Goal: Information Seeking & Learning: Check status

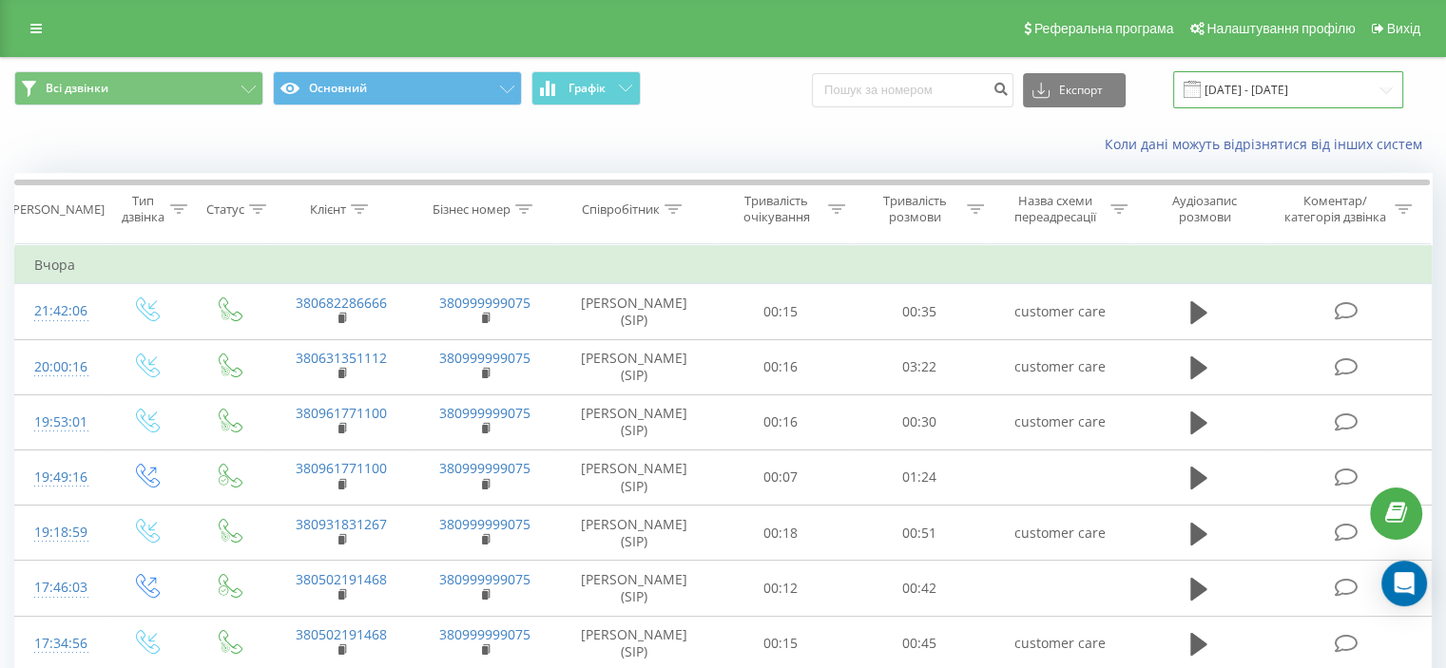
click at [1280, 86] on input "18.09.2025 - 19.09.2025" at bounding box center [1288, 89] width 230 height 37
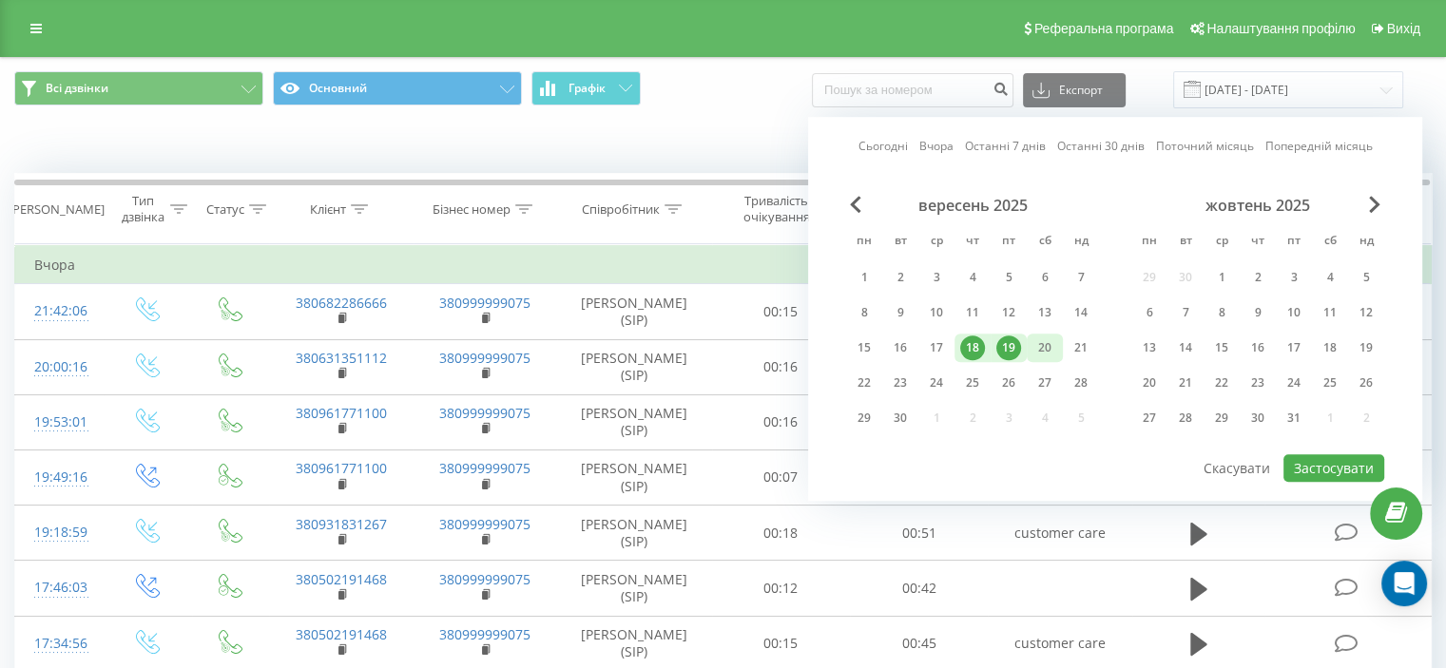
click at [1046, 346] on div "20" at bounding box center [1044, 348] width 25 height 25
click at [1017, 346] on div "19" at bounding box center [1008, 348] width 25 height 25
click at [1316, 471] on button "Застосувати" at bounding box center [1333, 468] width 101 height 28
type input "[DATE] - [DATE]"
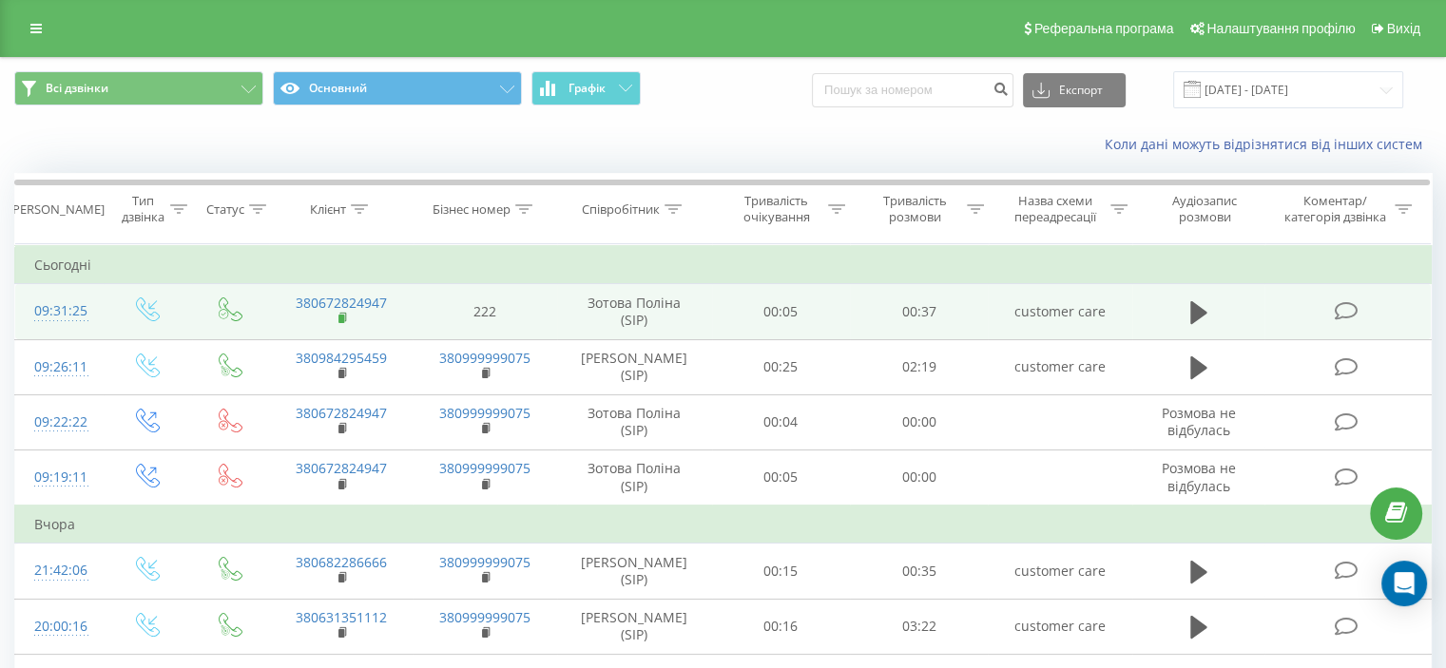
click at [342, 315] on rect at bounding box center [341, 319] width 6 height 9
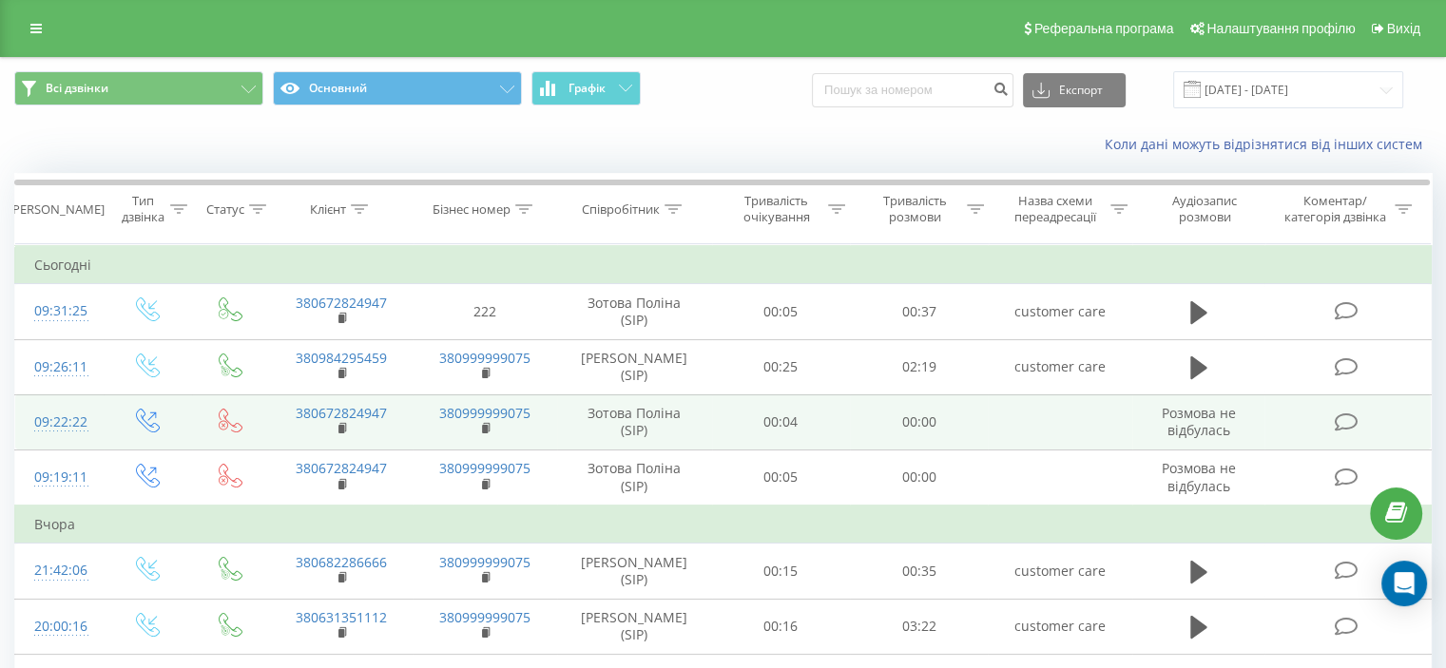
click at [1342, 425] on icon at bounding box center [1346, 423] width 24 height 20
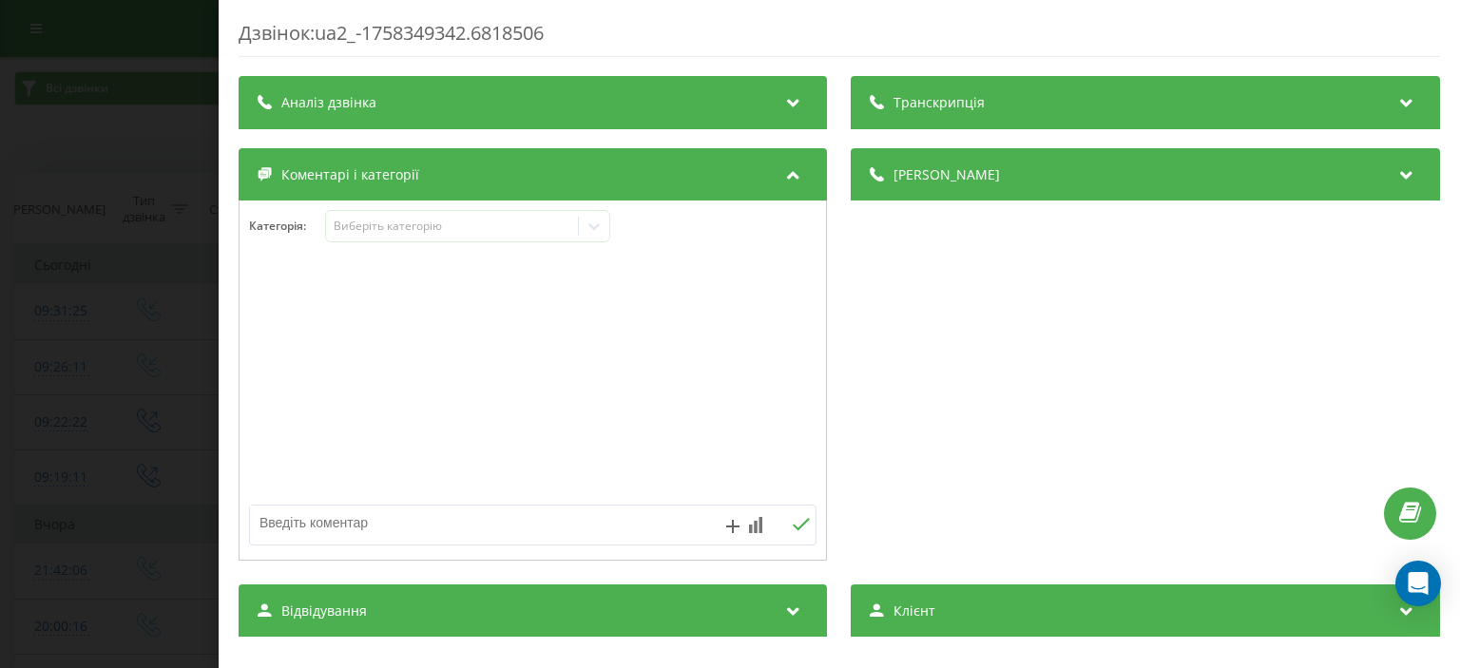
click at [445, 243] on div "Категорія : Виберіть категорію" at bounding box center [533, 238] width 586 height 57
click at [456, 233] on div "Виберіть категорію" at bounding box center [453, 226] width 238 height 15
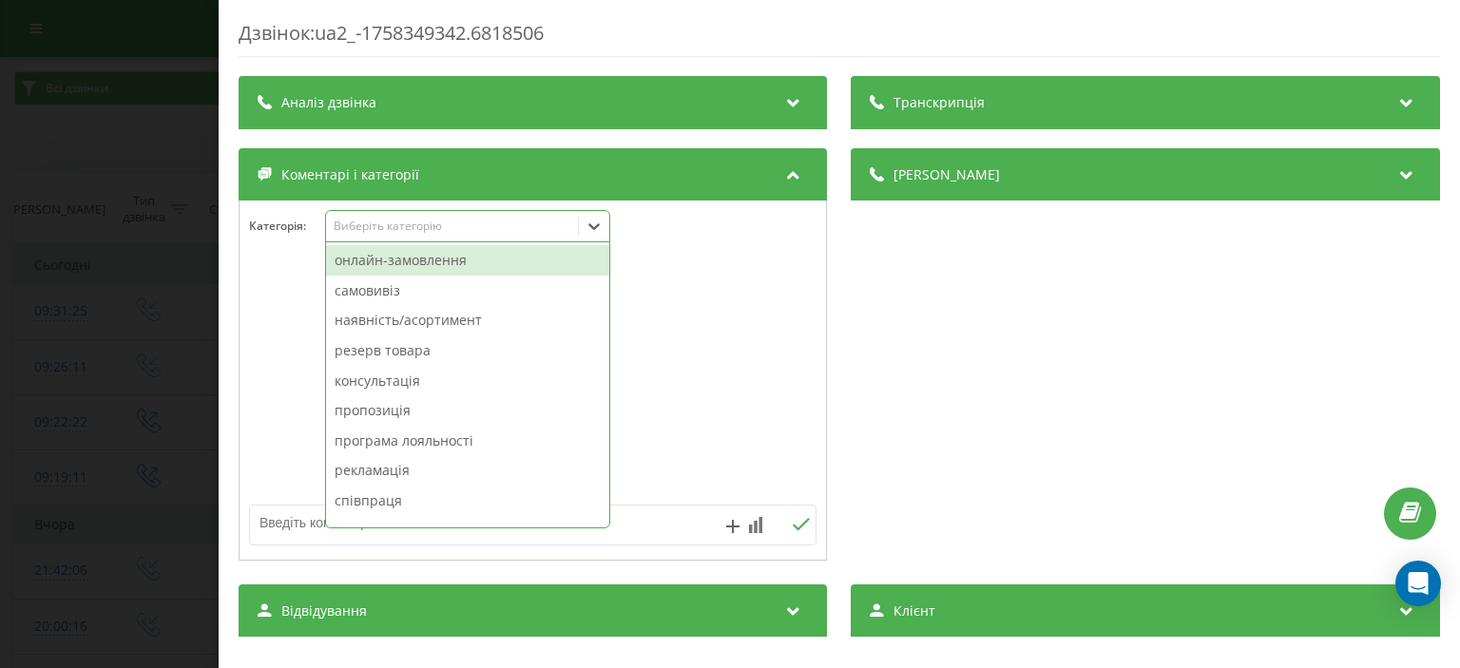
click at [455, 260] on div "онлайн-замовлення" at bounding box center [467, 260] width 283 height 30
click at [65, 345] on div "Дзвінок : ua2_-1758349342.6818506 Транскрипція Для AI-аналізу майбутніх дзвінкі…" at bounding box center [730, 334] width 1460 height 668
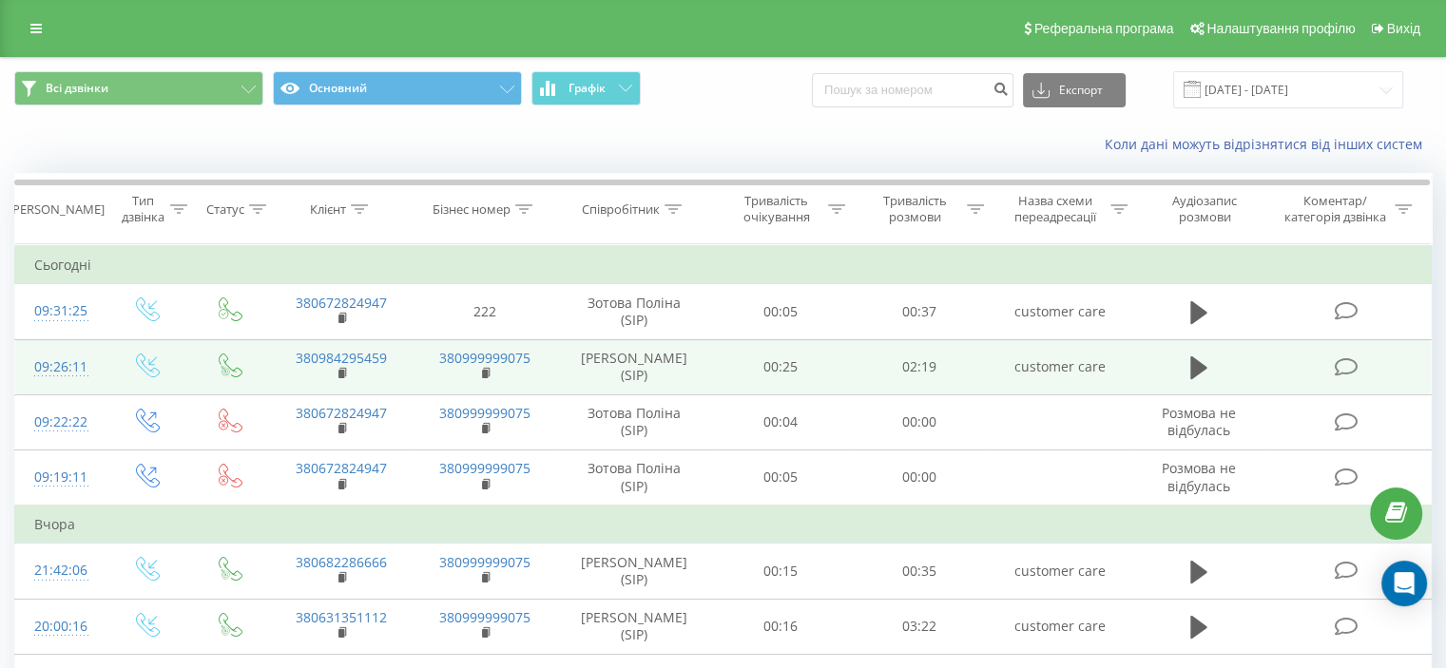
click at [1346, 366] on icon at bounding box center [1346, 367] width 24 height 20
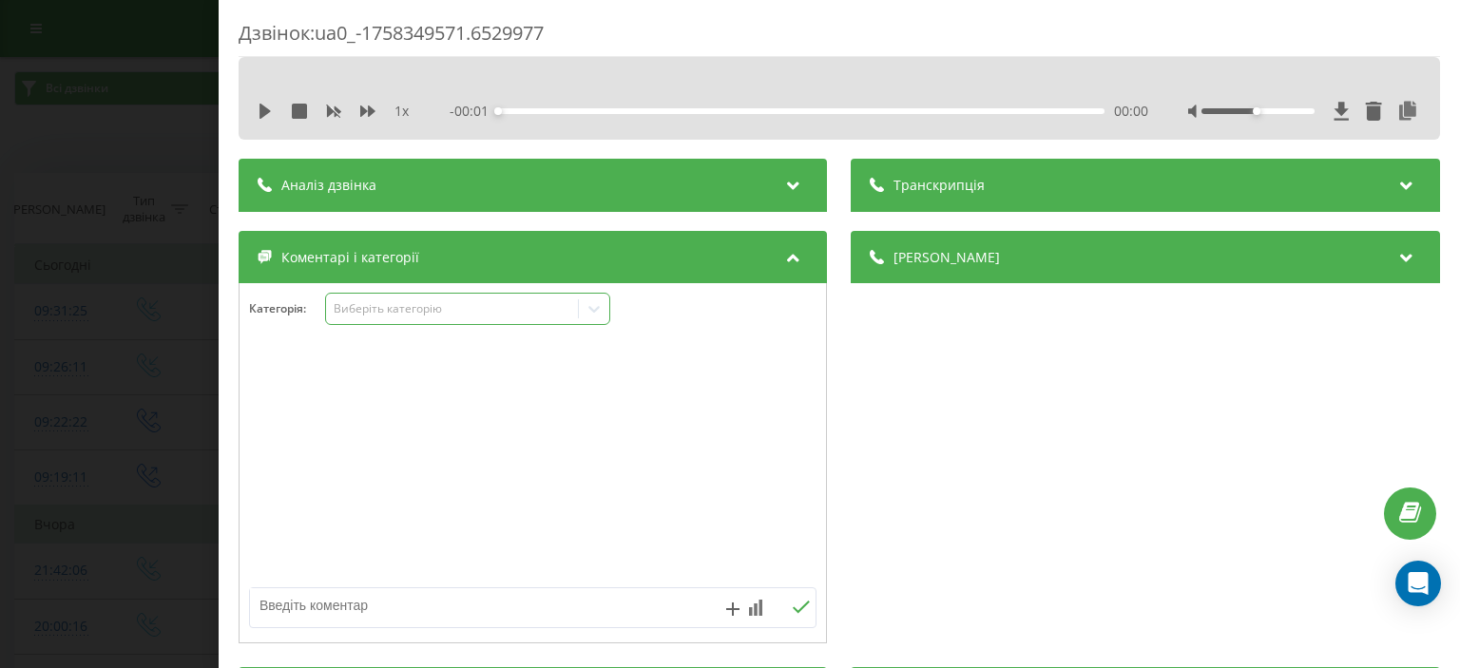
click at [391, 323] on div "Виберіть категорію" at bounding box center [467, 309] width 285 height 32
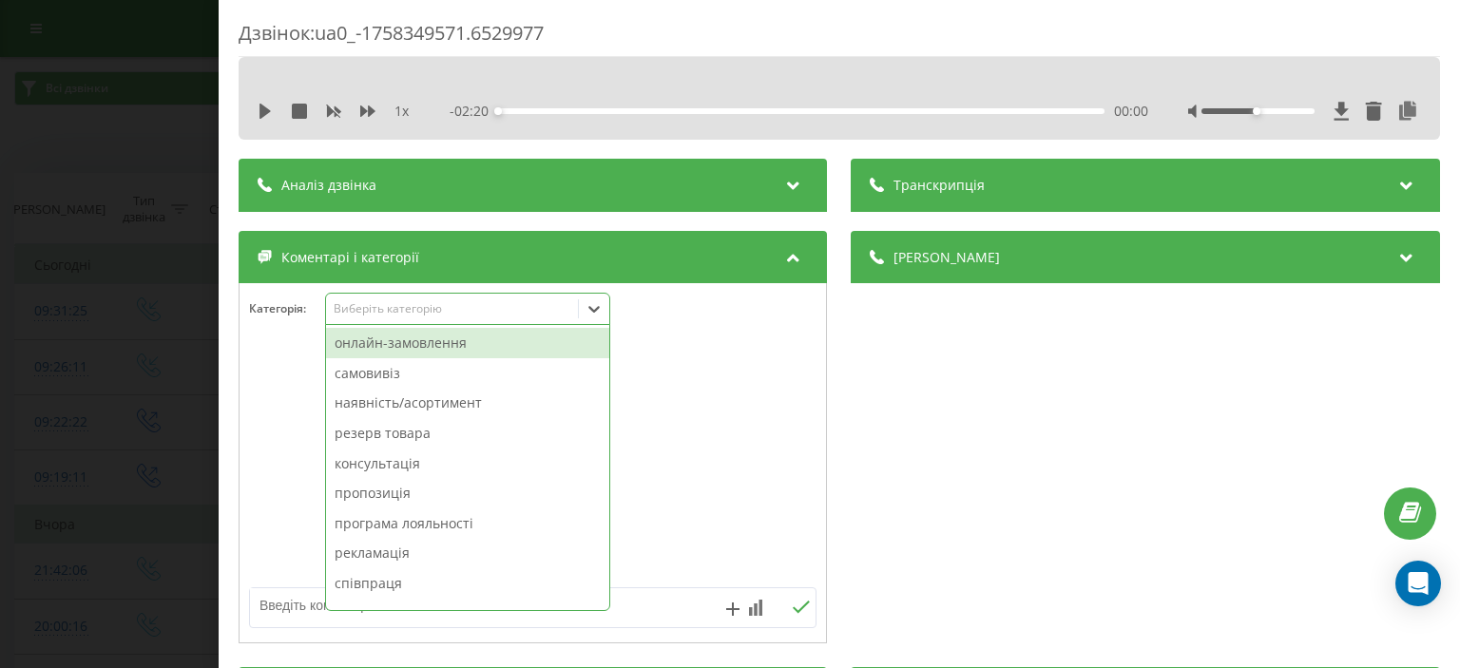
drag, startPoint x: 396, startPoint y: 341, endPoint x: 259, endPoint y: 353, distance: 138.3
click at [394, 341] on div "онлайн-замовлення" at bounding box center [467, 343] width 283 height 30
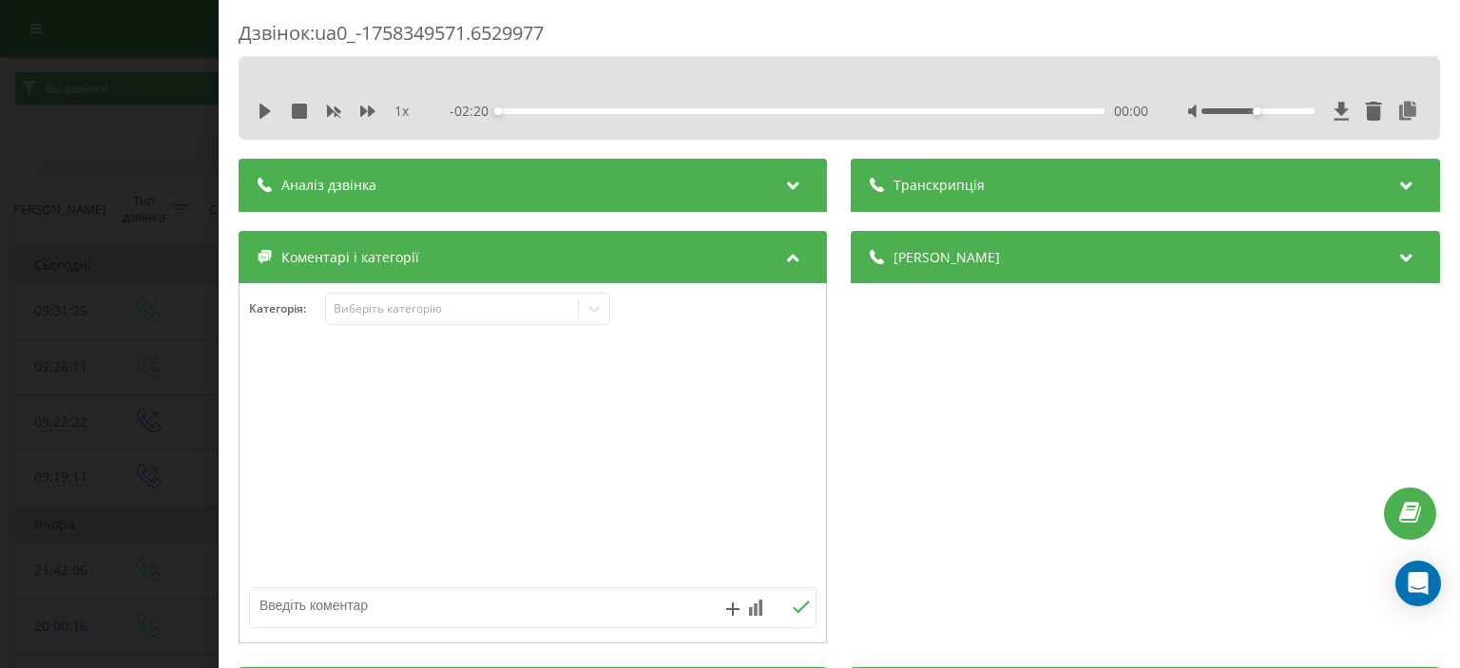
click at [93, 377] on div "Дзвінок : ua0_-1758349571.6529977 1 x - 02:20 00:00 00:00 Транскрипція Для AI-а…" at bounding box center [730, 334] width 1460 height 668
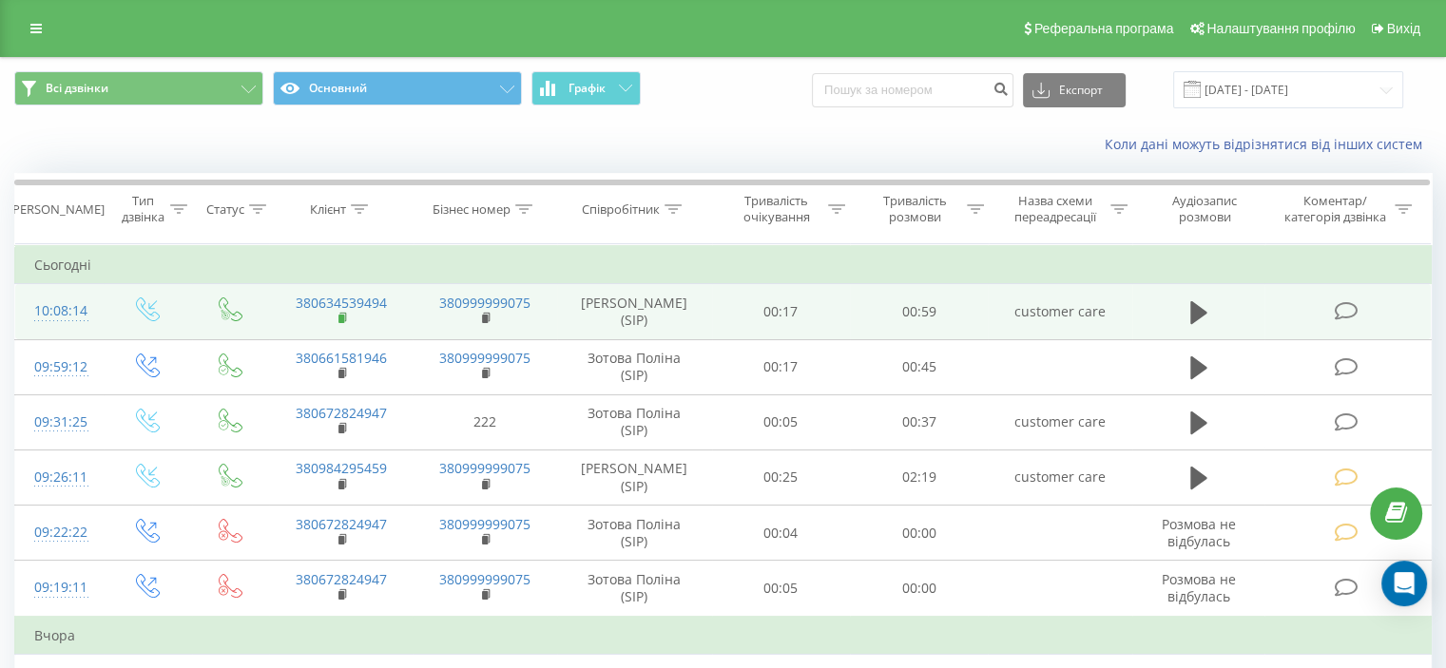
click at [344, 316] on icon at bounding box center [343, 318] width 10 height 13
